Goal: Transaction & Acquisition: Download file/media

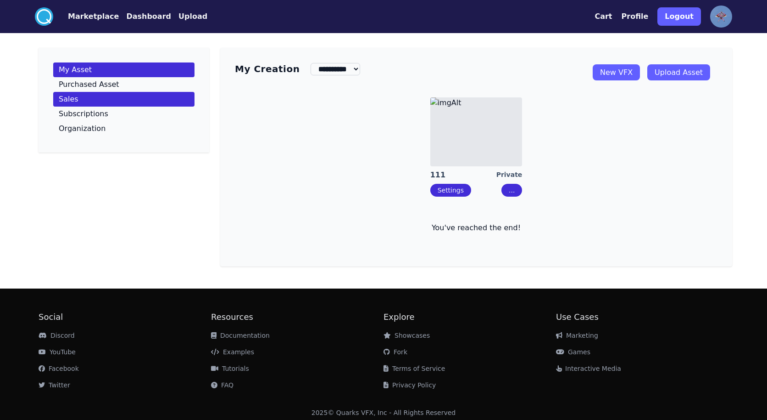
click at [99, 99] on link "Sales" at bounding box center [123, 99] width 141 height 15
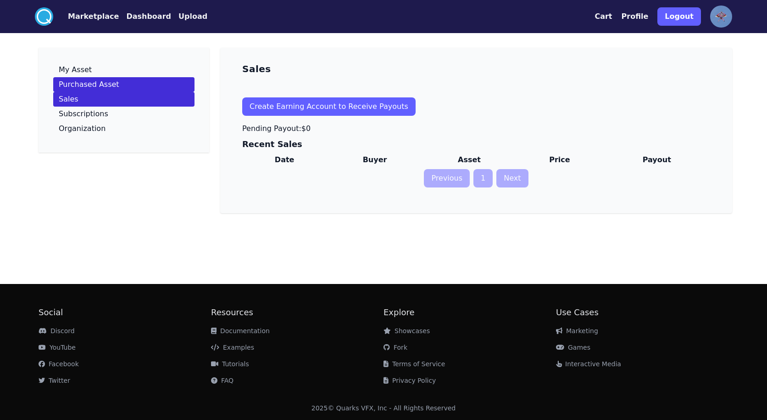
click at [129, 81] on link "Purchased Asset" at bounding box center [123, 84] width 141 height 15
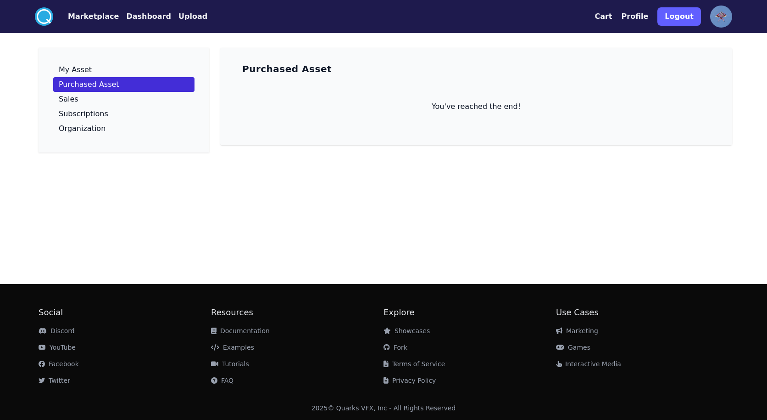
click at [133, 17] on button "Dashboard" at bounding box center [148, 16] width 45 height 11
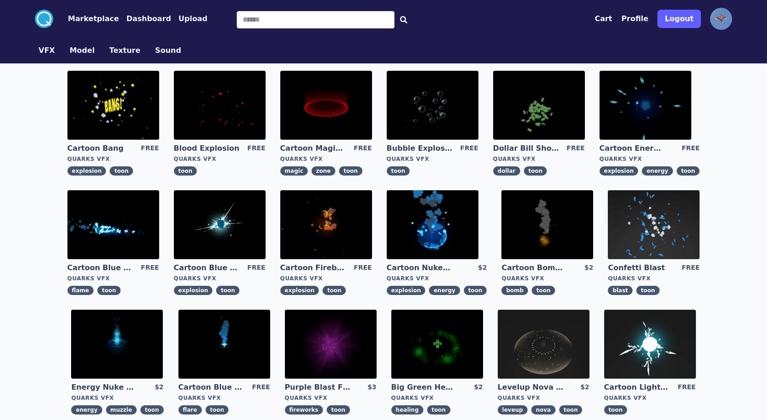
click at [442, 116] on img at bounding box center [433, 105] width 92 height 69
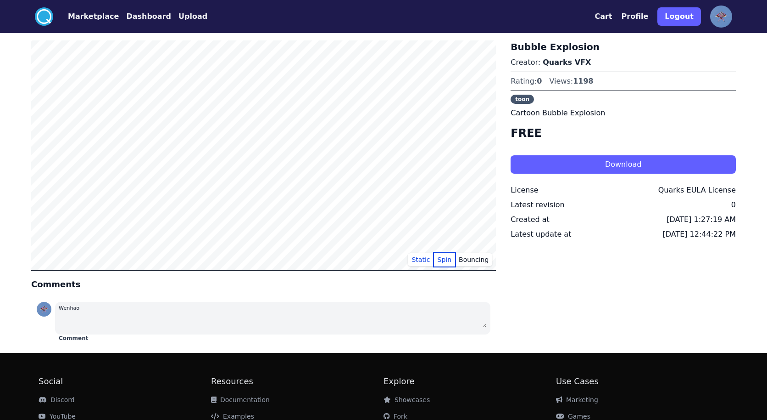
click at [448, 258] on button "Spin" at bounding box center [445, 259] width 22 height 14
click at [476, 261] on button "Bouncing" at bounding box center [473, 259] width 37 height 14
click at [419, 261] on button "Static" at bounding box center [421, 259] width 26 height 14
click at [589, 162] on button "Download" at bounding box center [623, 164] width 225 height 18
